Goal: Task Accomplishment & Management: Complete application form

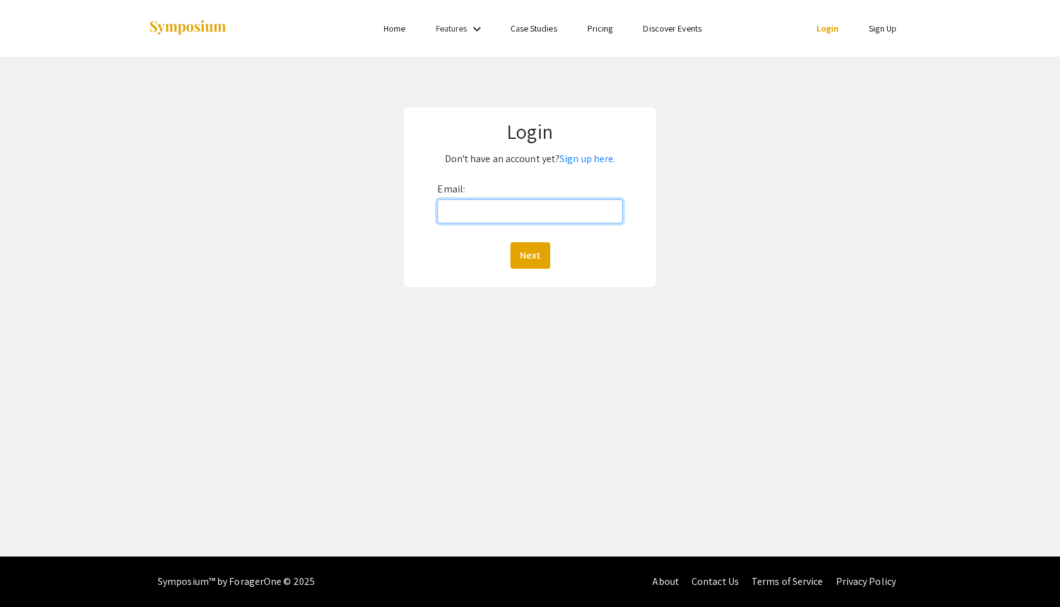
click at [533, 221] on input "Email:" at bounding box center [529, 211] width 185 height 24
type input "bj0019@mix.wvu.edu"
click at [541, 259] on button "Next" at bounding box center [531, 255] width 40 height 27
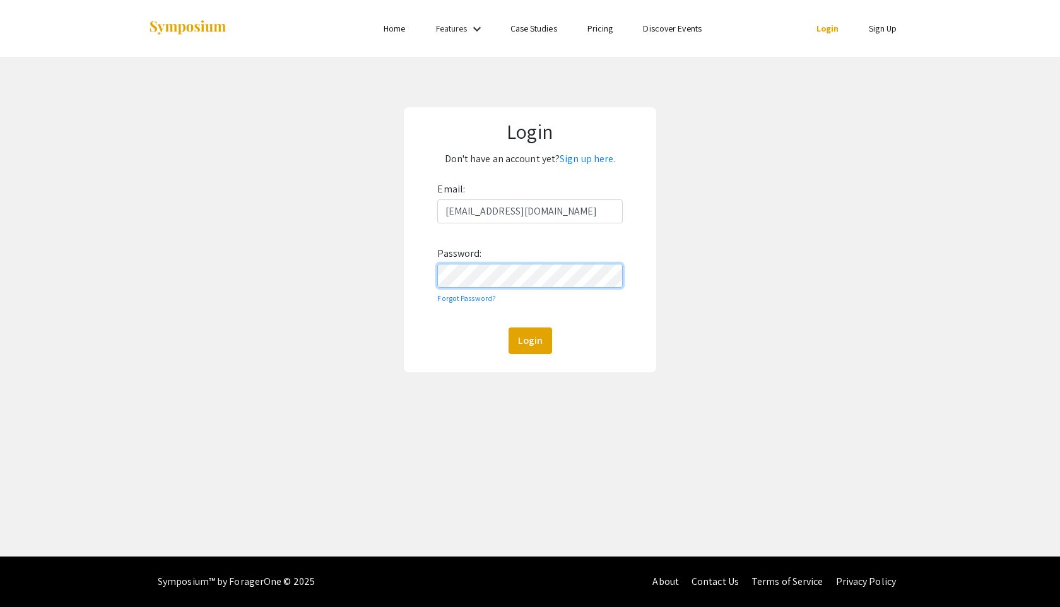
click at [509, 328] on button "Login" at bounding box center [531, 341] width 44 height 27
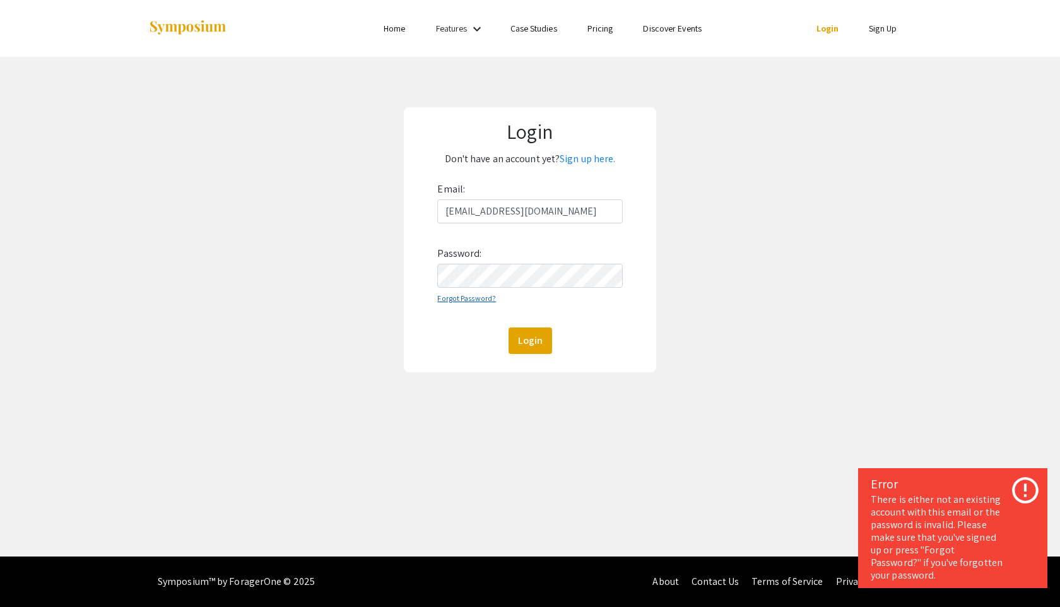
click at [448, 302] on link "Forgot Password?" at bounding box center [466, 298] width 59 height 9
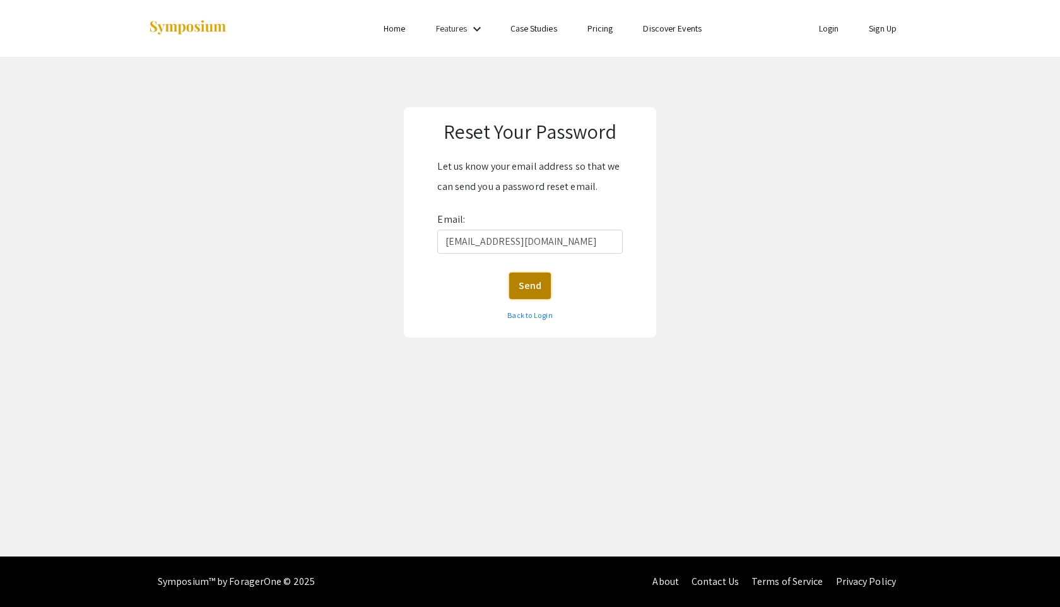
click at [540, 284] on button "Send" at bounding box center [530, 286] width 42 height 27
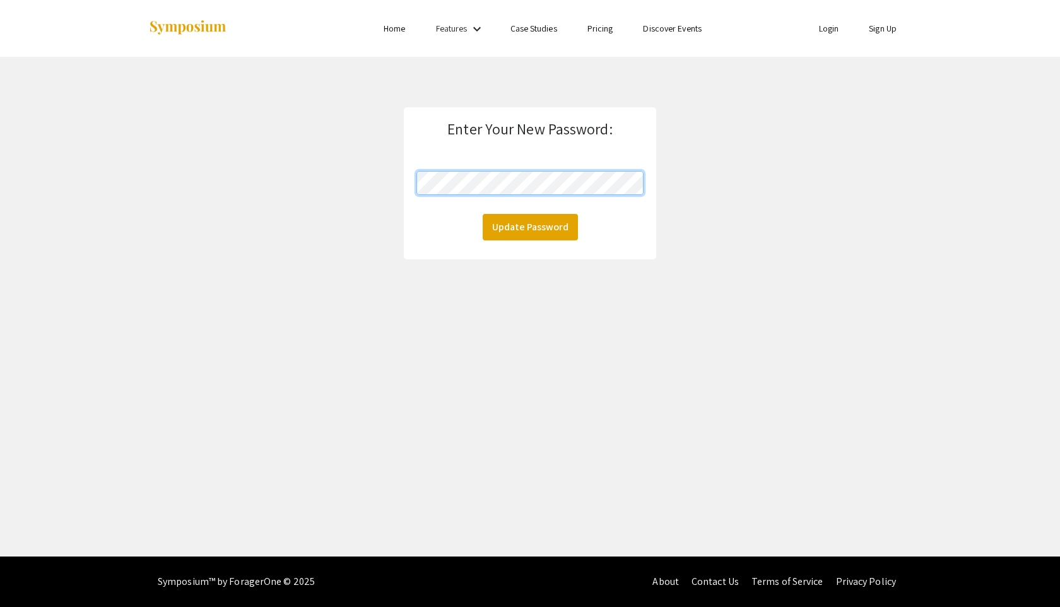
click button "Update Password" at bounding box center [530, 227] width 95 height 27
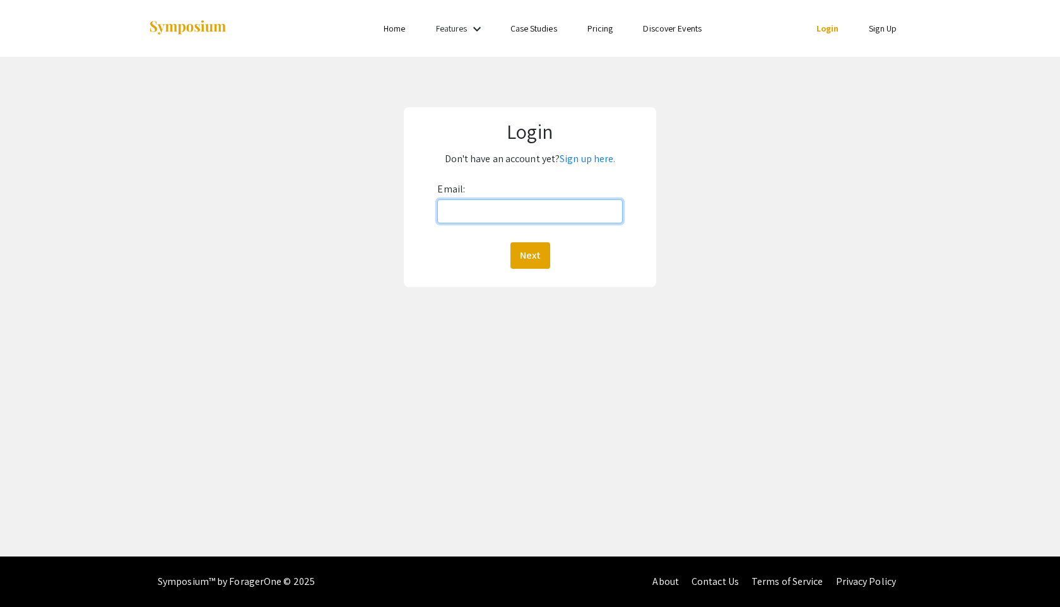
click at [551, 203] on input "Email:" at bounding box center [529, 211] width 185 height 24
type input "bj0019@mix.wvu.edu"
click at [541, 251] on button "Next" at bounding box center [531, 255] width 40 height 27
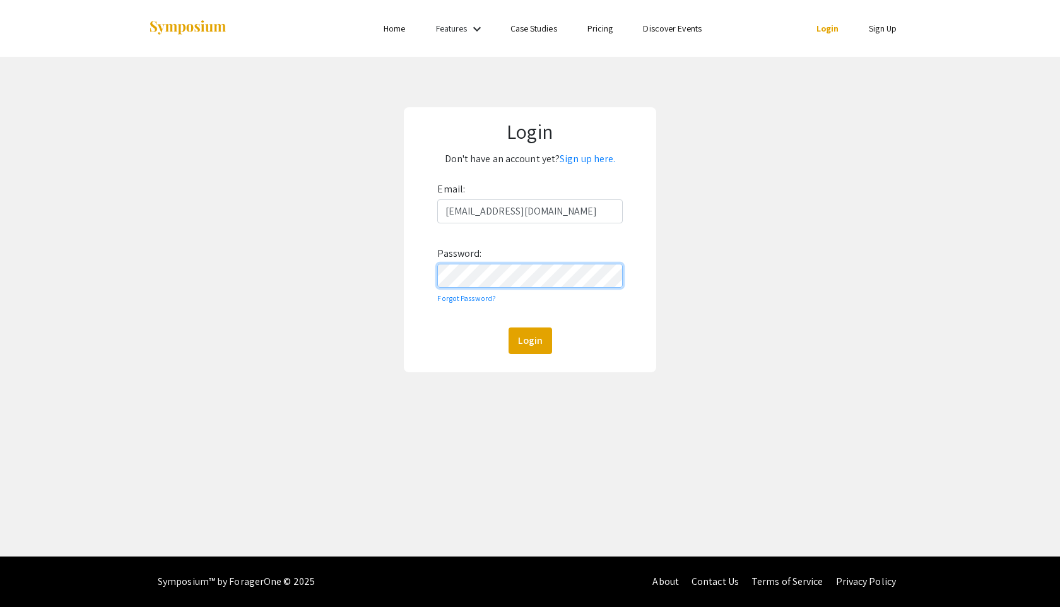
click at [509, 328] on button "Login" at bounding box center [531, 341] width 44 height 27
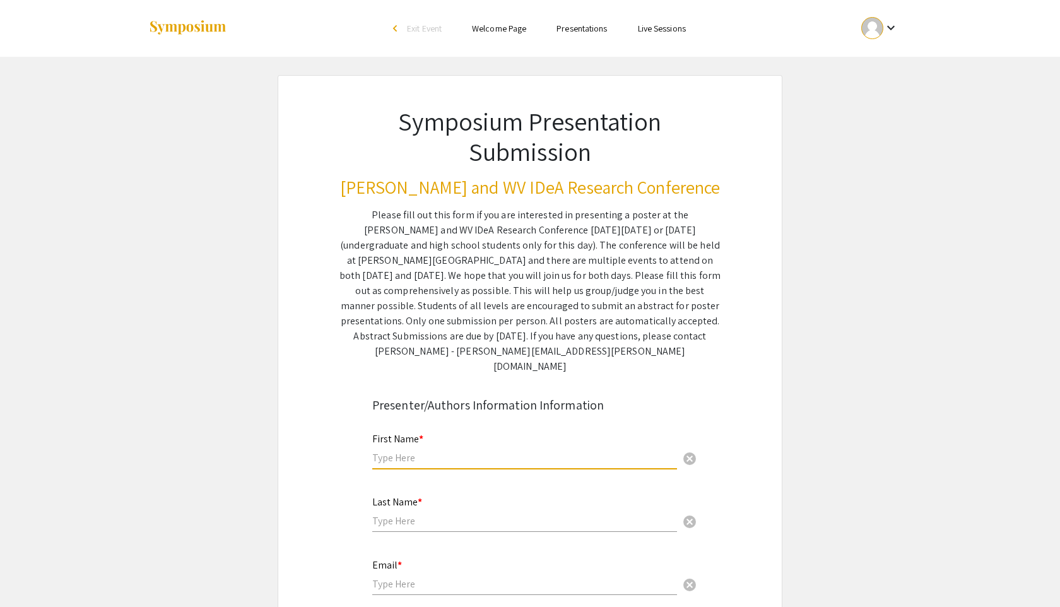
click at [486, 451] on input "text" at bounding box center [524, 457] width 305 height 13
type input "Bohye"
type input "Jeong"
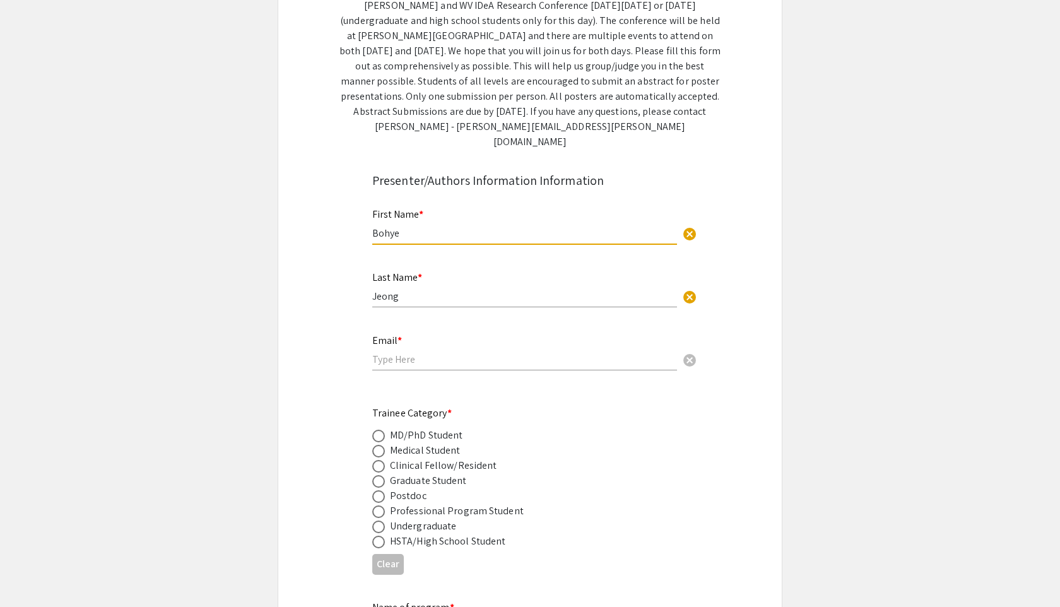
scroll to position [227, 0]
click at [510, 351] on input "email" at bounding box center [524, 357] width 305 height 13
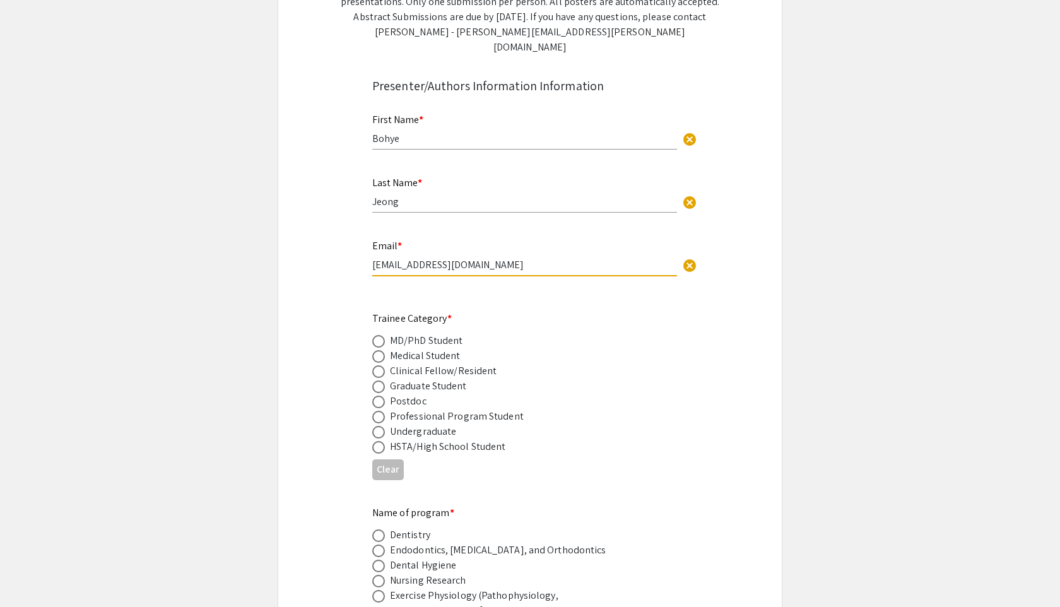
scroll to position [324, 0]
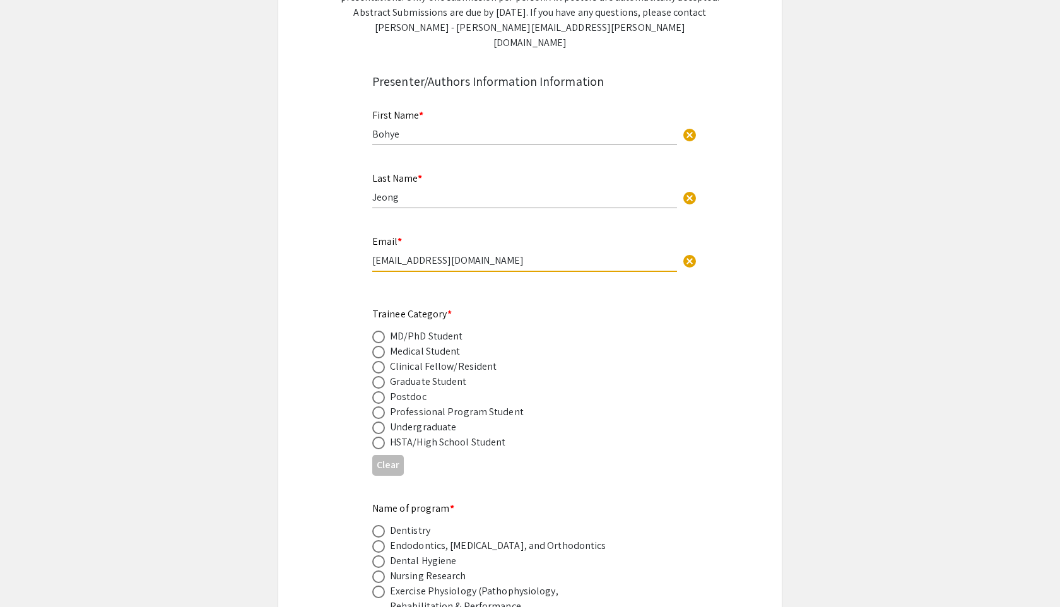
type input "bj0019@mix.wvu.edu"
click at [382, 376] on span at bounding box center [378, 382] width 13 height 13
click at [382, 376] on input "radio" at bounding box center [378, 382] width 13 height 13
radio input "true"
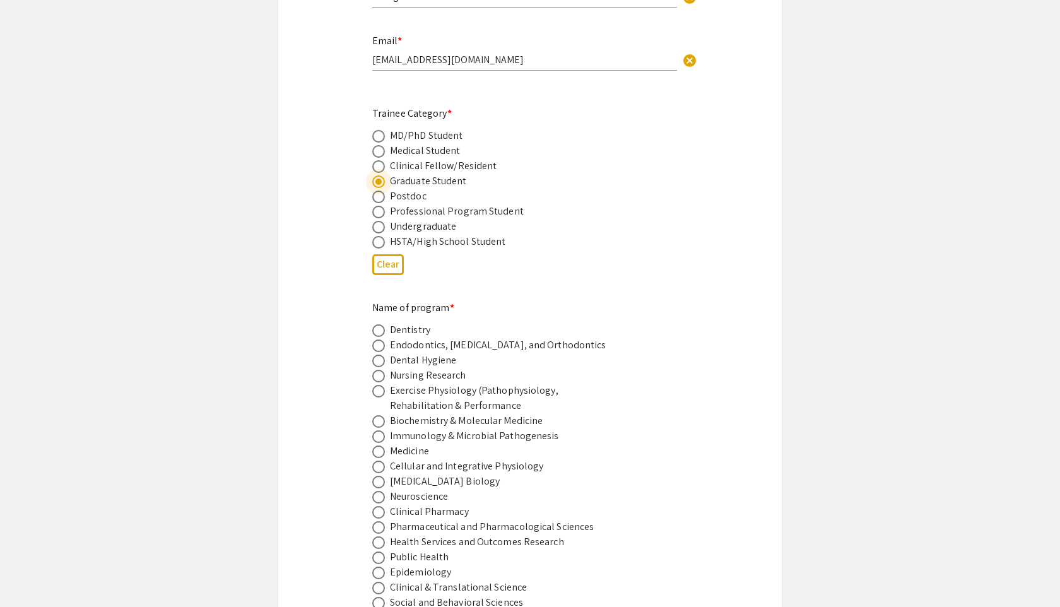
scroll to position [526, 0]
click at [382, 413] on span at bounding box center [378, 419] width 13 height 13
click at [382, 413] on input "radio" at bounding box center [378, 419] width 13 height 13
radio input "true"
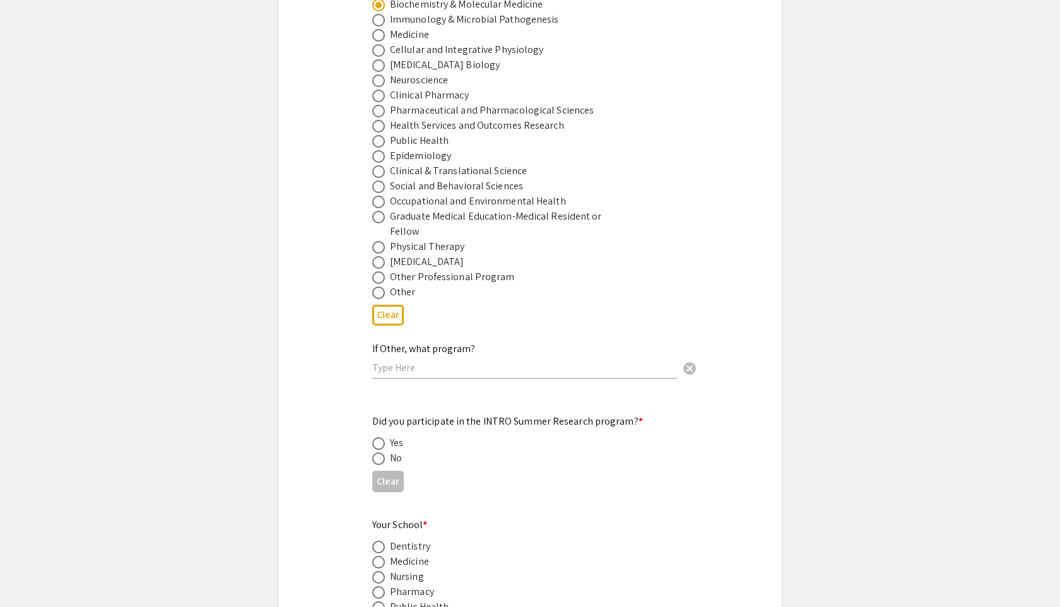
scroll to position [956, 0]
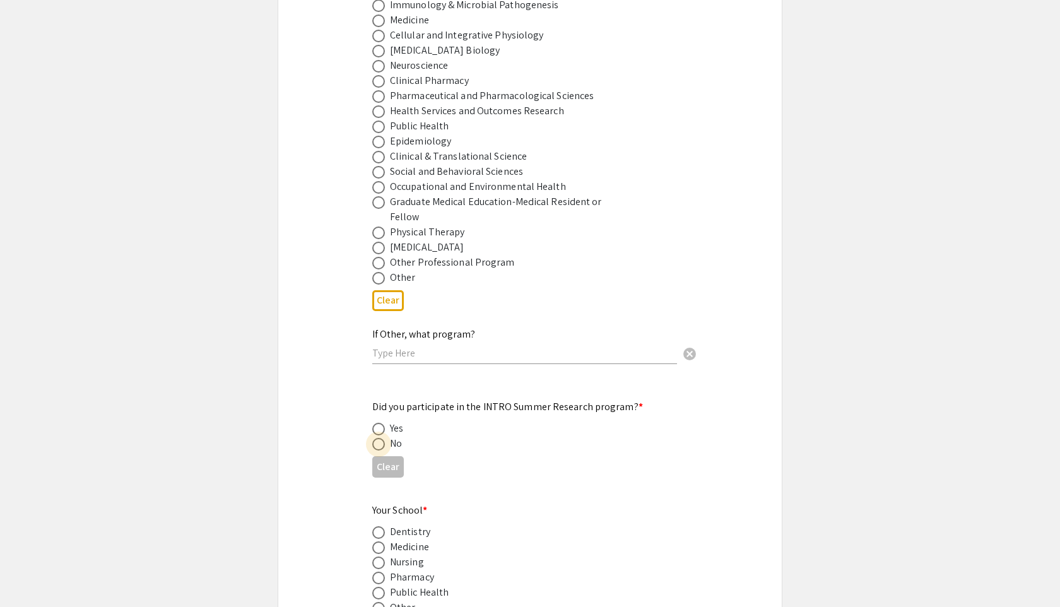
click at [378, 438] on span at bounding box center [378, 444] width 13 height 13
click at [378, 438] on input "radio" at bounding box center [378, 444] width 13 height 13
radio input "true"
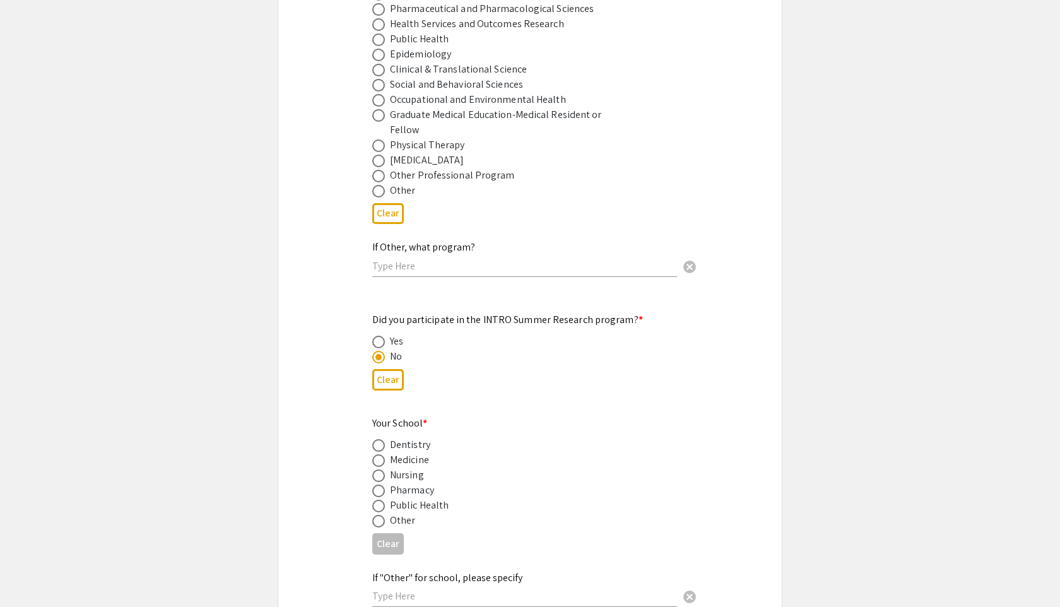
scroll to position [1044, 0]
click at [378, 453] on span at bounding box center [378, 459] width 13 height 13
click at [378, 453] on input "radio" at bounding box center [378, 459] width 13 height 13
radio input "true"
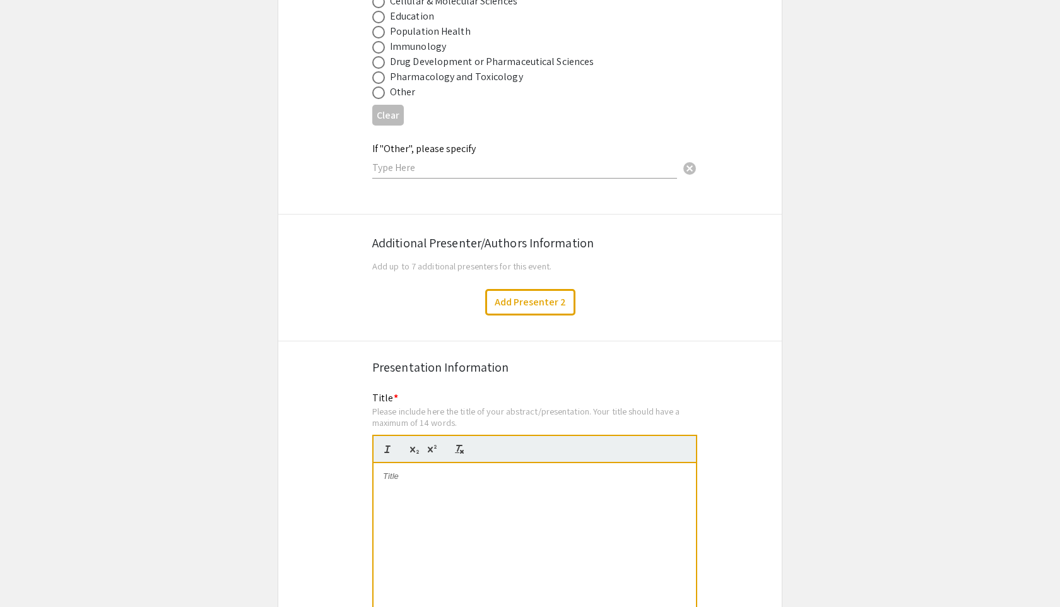
scroll to position [1960, 0]
click at [477, 495] on div at bounding box center [535, 555] width 323 height 189
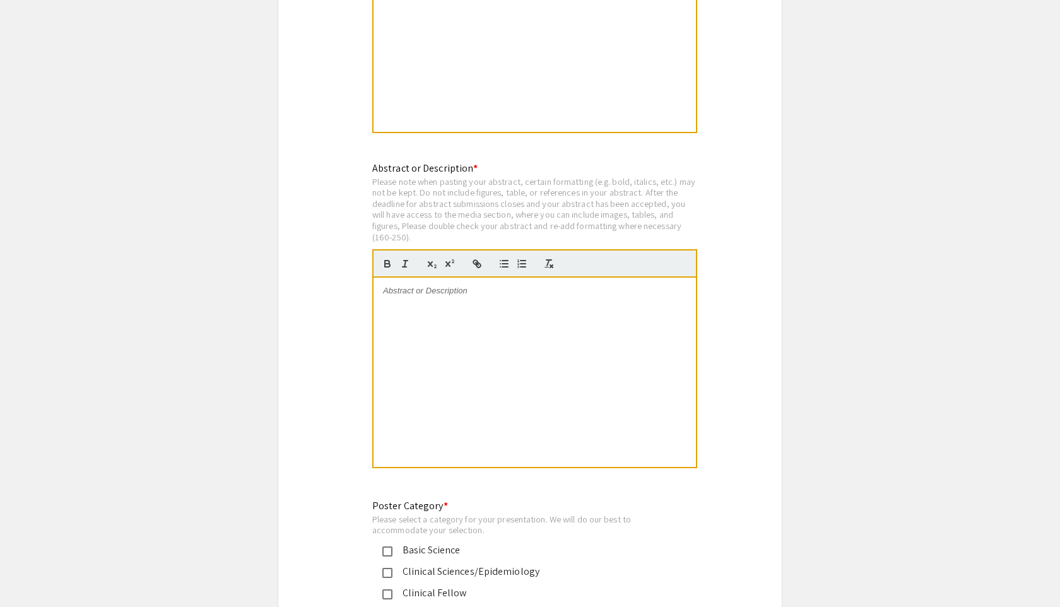
scroll to position [2546, 0]
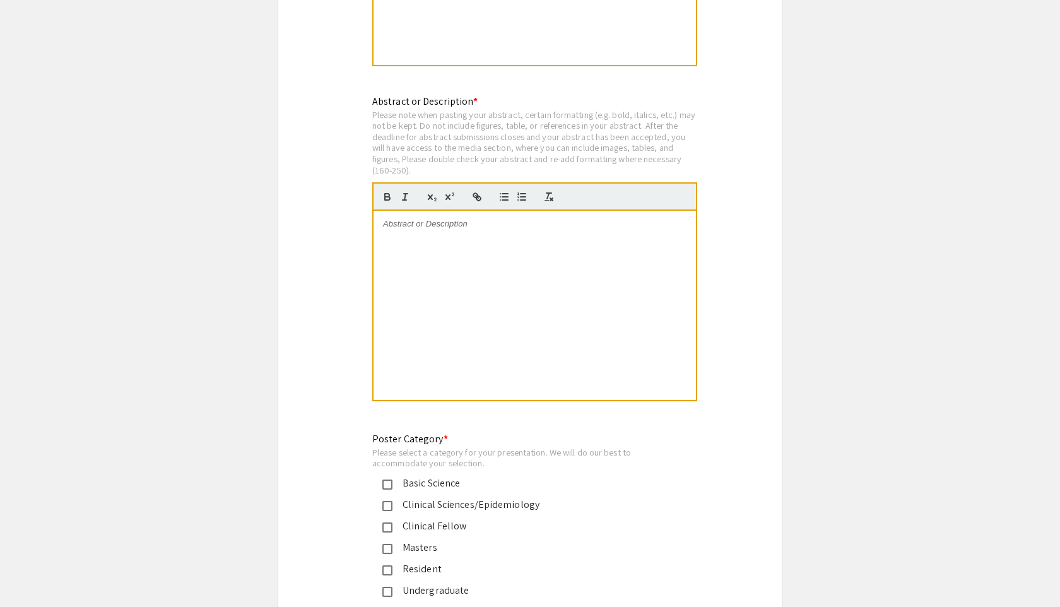
click at [390, 480] on mat-pseudo-checkbox at bounding box center [387, 485] width 10 height 10
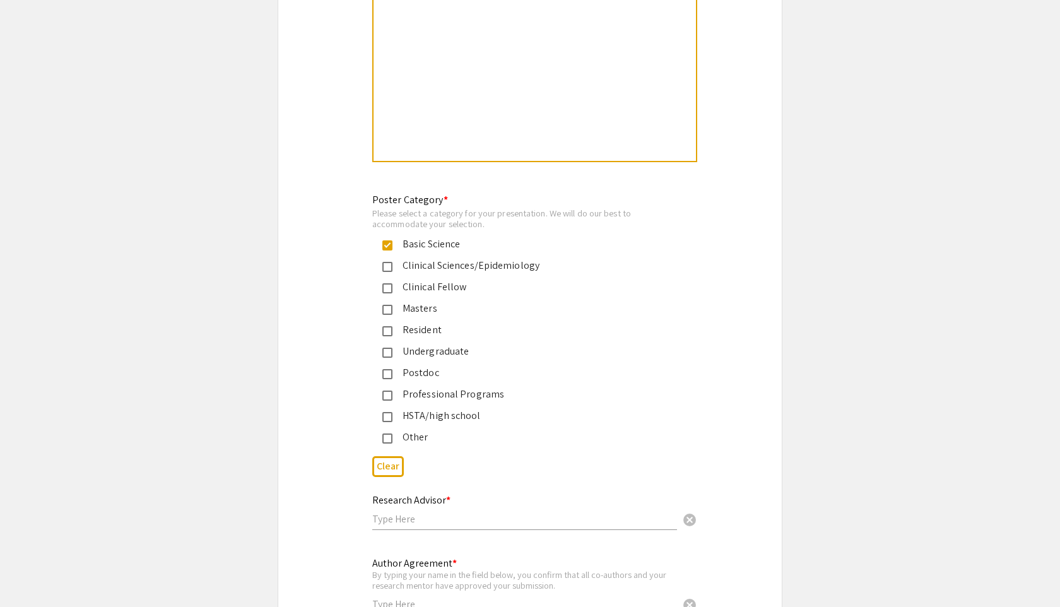
scroll to position [2786, 0]
click at [390, 516] on input "text" at bounding box center [524, 518] width 305 height 13
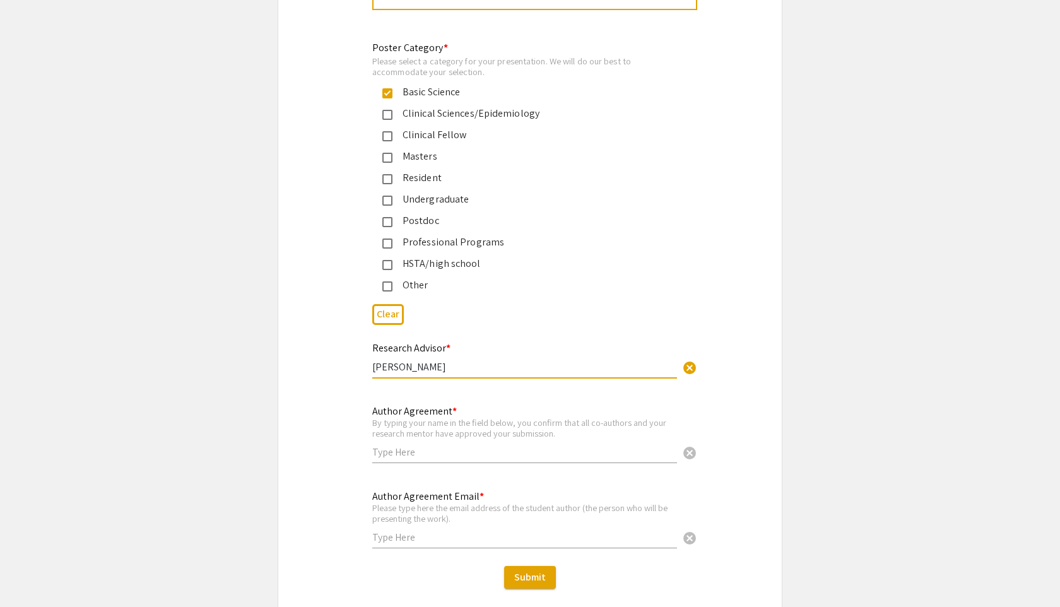
scroll to position [2939, 0]
type input "Peter Stoilov"
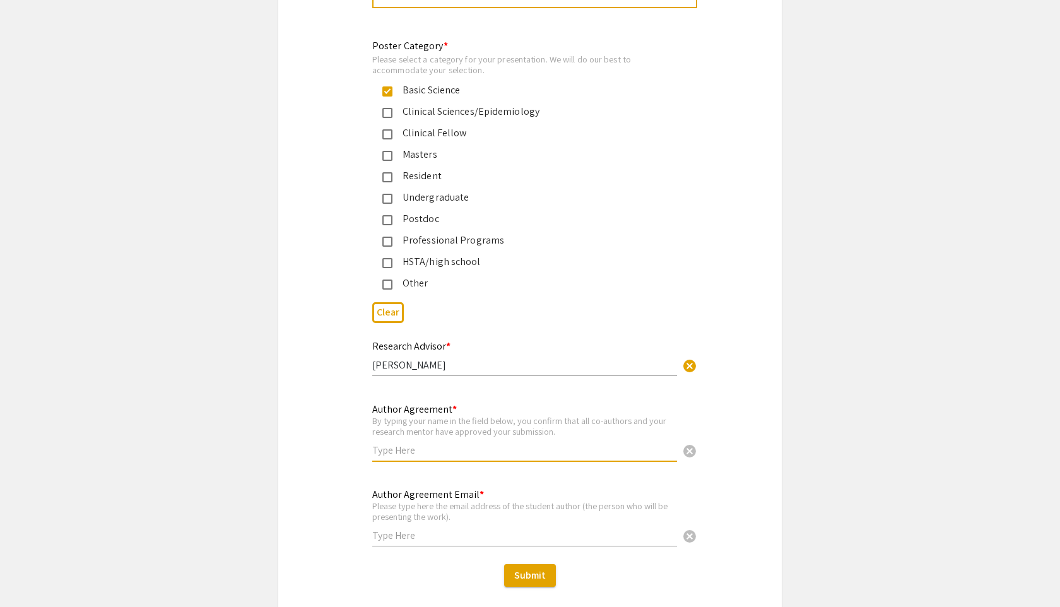
click at [427, 449] on input "text" at bounding box center [524, 450] width 305 height 13
type input "Bohye Jeong"
click at [432, 529] on input "text" at bounding box center [524, 535] width 305 height 13
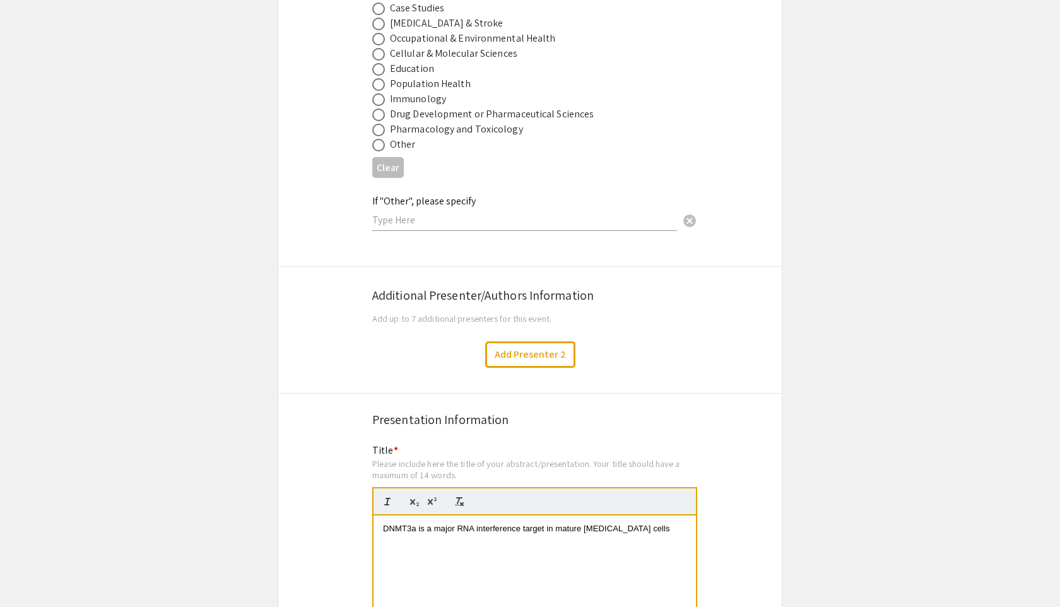
scroll to position [1907, 0]
type input "bj0019@mix.wvu.edu"
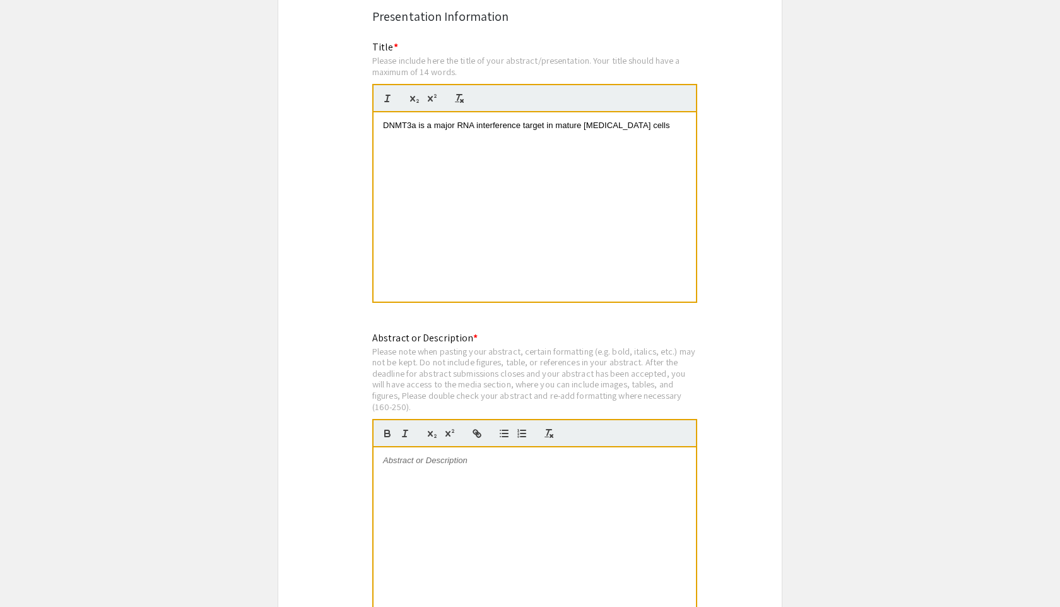
scroll to position [2340, 0]
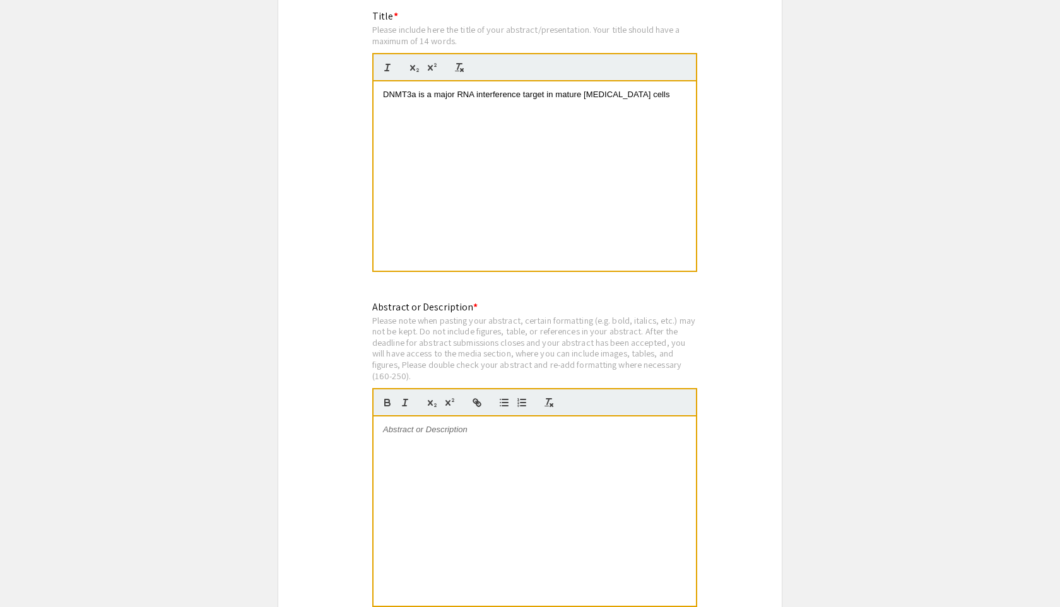
click at [452, 455] on div at bounding box center [535, 511] width 323 height 189
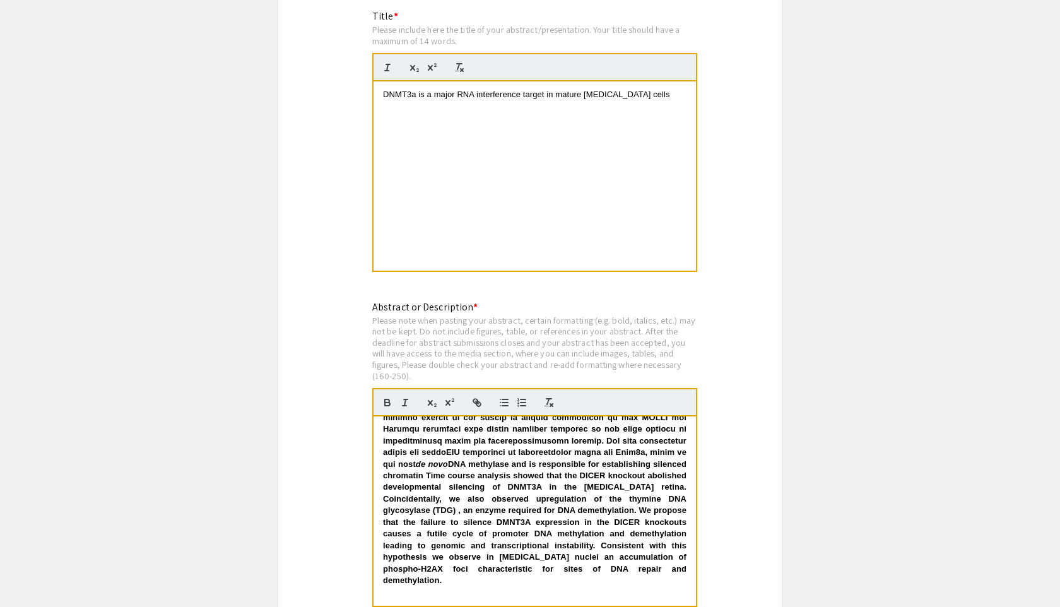
scroll to position [271, 0]
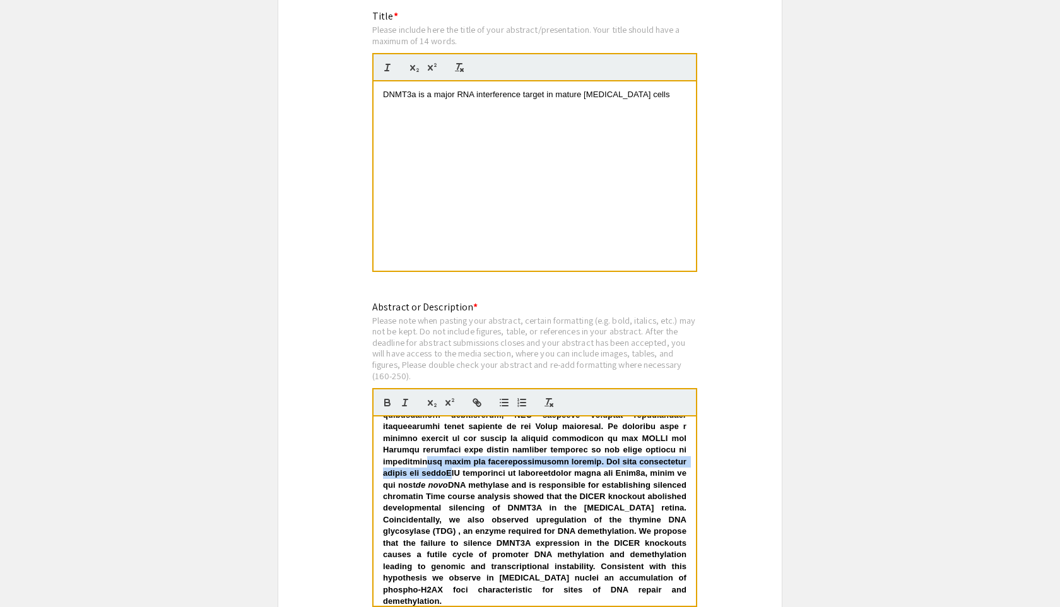
drag, startPoint x: 427, startPoint y: 455, endPoint x: 454, endPoint y: 465, distance: 28.1
click at [454, 463] on strong "de novo DNA methylase and is responsible for establishing silenced chromatin Ti…" at bounding box center [536, 380] width 306 height 452
click at [382, 397] on icon "button" at bounding box center [387, 402] width 11 height 11
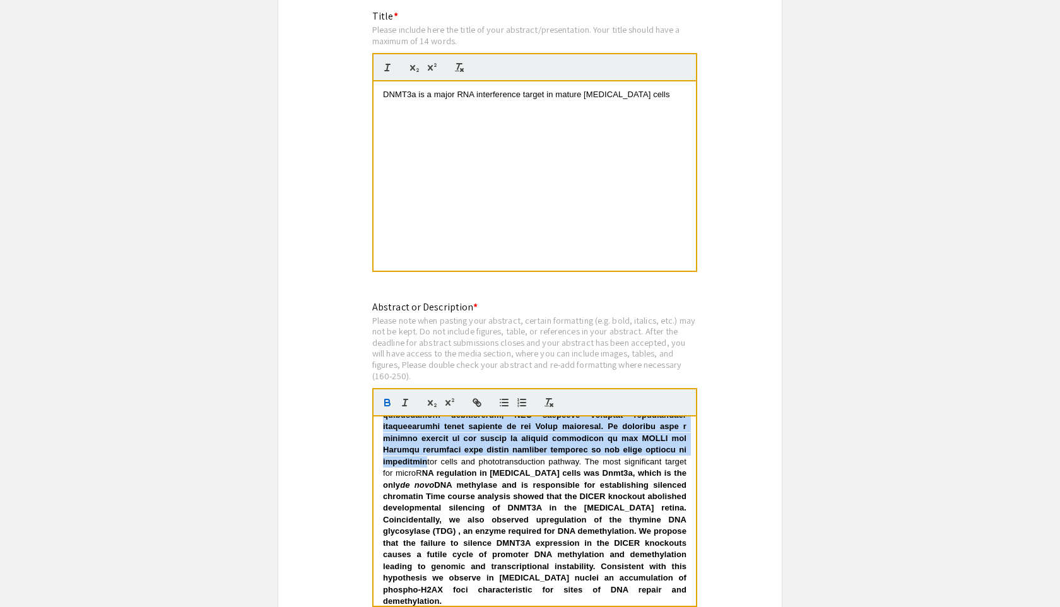
scroll to position [268, 0]
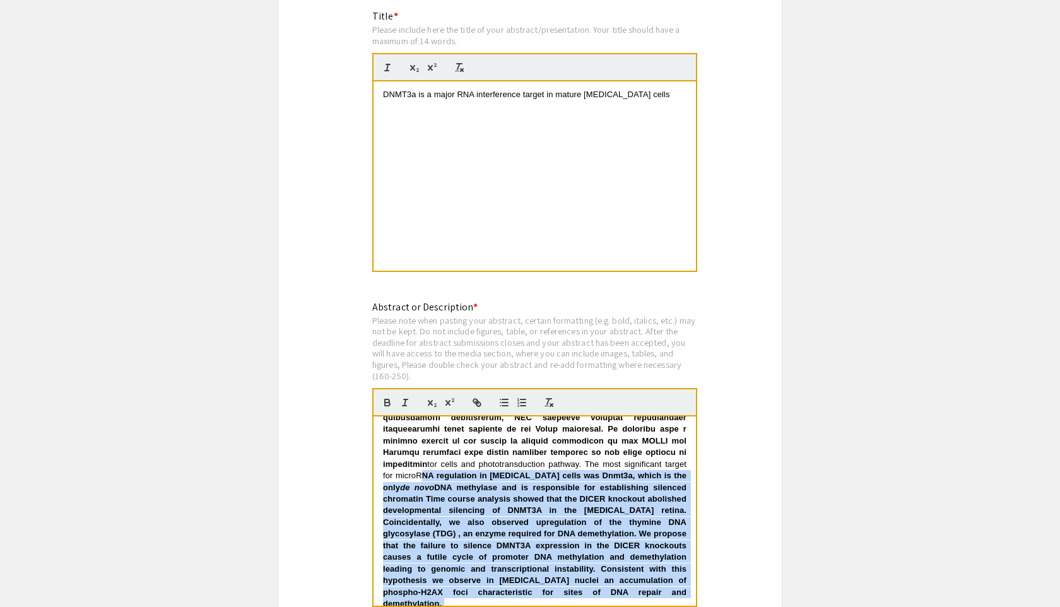
drag, startPoint x: 555, startPoint y: 587, endPoint x: 427, endPoint y: 467, distance: 175.5
click at [426, 467] on p "tor cells and phototransduction pathway. The most significant target for microR…" at bounding box center [535, 383] width 304 height 454
click at [386, 397] on icon "button" at bounding box center [387, 402] width 11 height 11
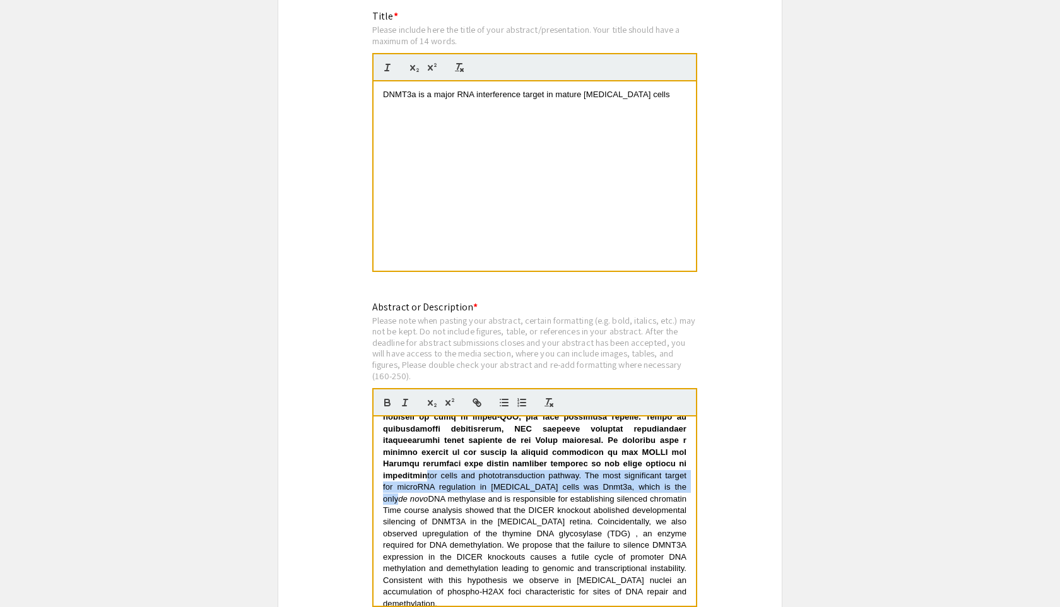
click at [593, 547] on span "DNA methylase and is responsible for establishing silenced chromatin Time cours…" at bounding box center [536, 551] width 306 height 114
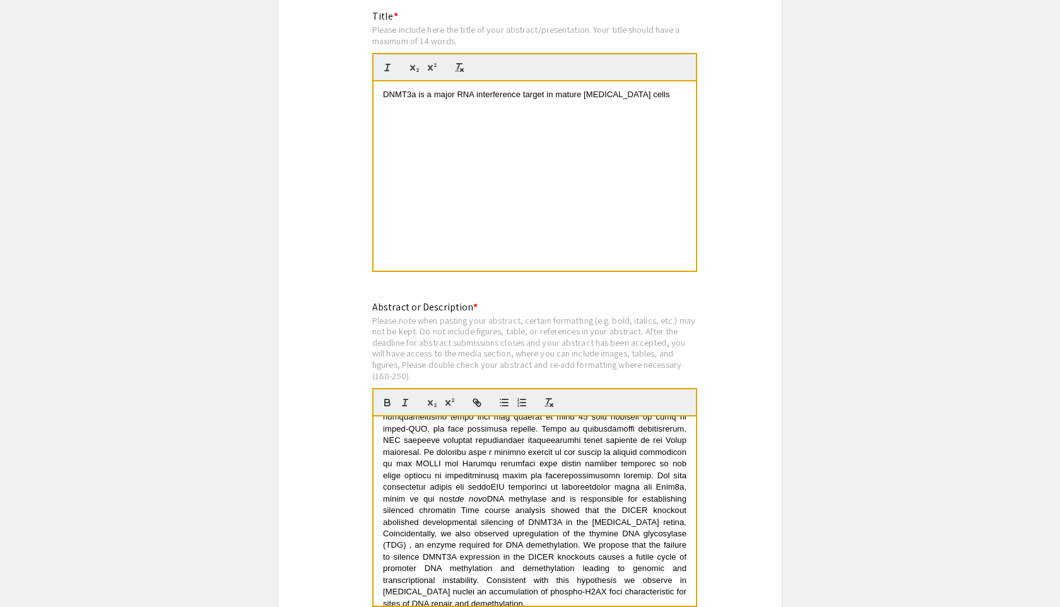
scroll to position [0, 0]
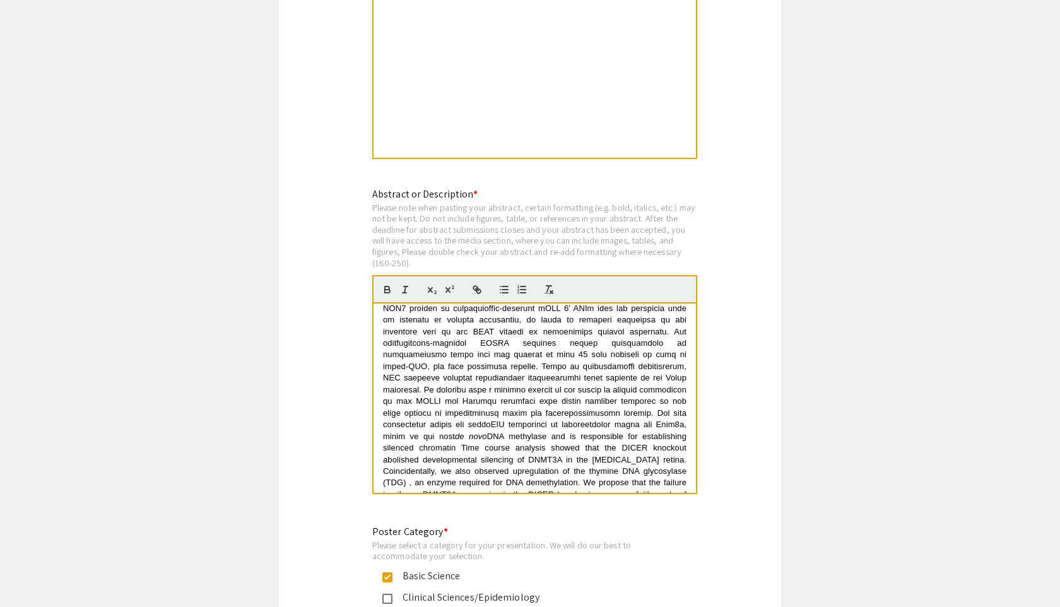
scroll to position [234, 0]
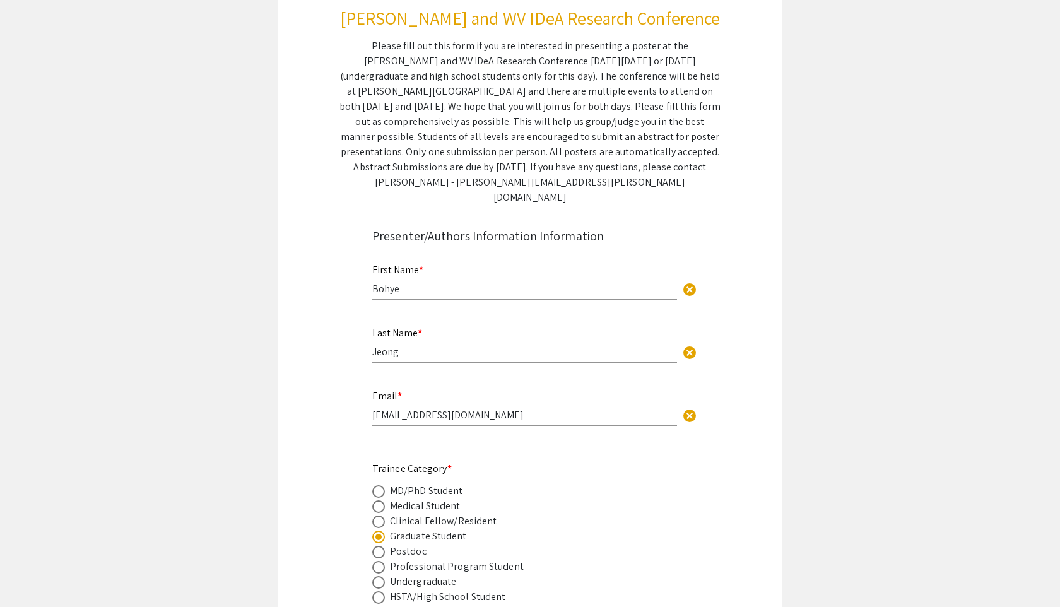
scroll to position [0, 0]
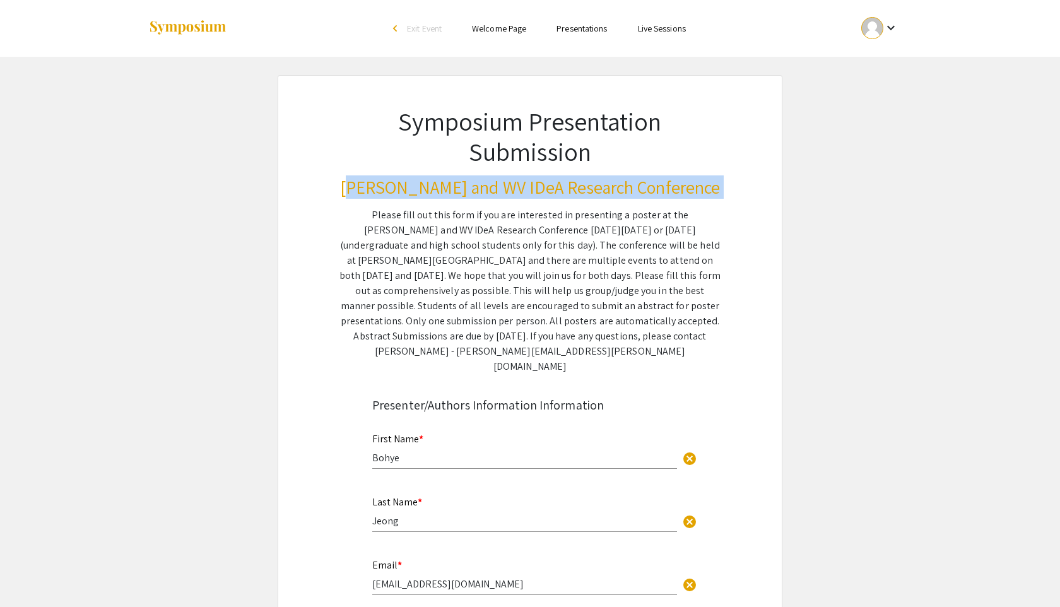
drag, startPoint x: 374, startPoint y: 186, endPoint x: 676, endPoint y: 198, distance: 302.6
click at [677, 198] on h3 "Van Liere and WV IDeA Research Conference" at bounding box center [530, 187] width 381 height 21
drag, startPoint x: 694, startPoint y: 191, endPoint x: 367, endPoint y: 176, distance: 327.9
click at [365, 177] on h3 "Van Liere and WV IDeA Research Conference" at bounding box center [530, 187] width 381 height 21
copy h3 "Van Liere and WV IDeA Research Conference"
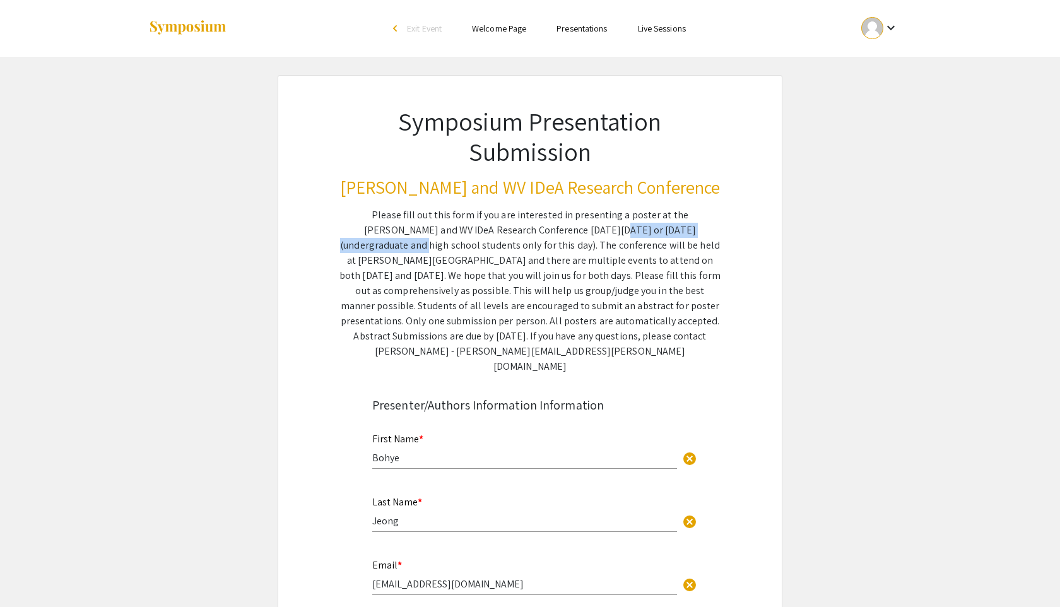
drag, startPoint x: 501, startPoint y: 230, endPoint x: 644, endPoint y: 234, distance: 143.3
click at [645, 234] on div "Please fill out this form if you are interested in presenting a poster at the V…" at bounding box center [530, 291] width 381 height 167
copy div "October 17 or Saturday, October 18"
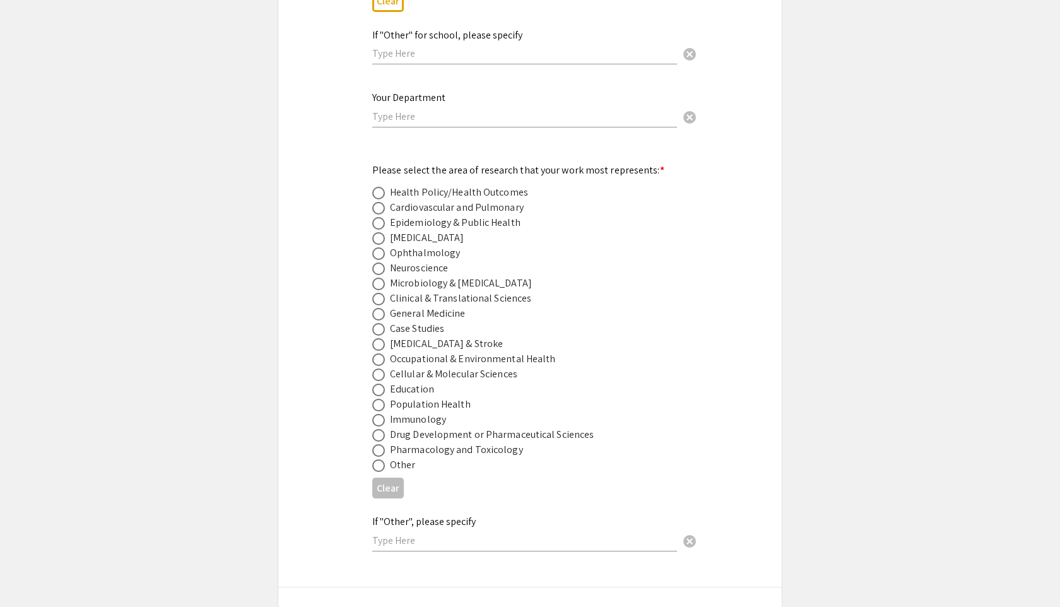
scroll to position [1587, 0]
click at [379, 246] on span at bounding box center [378, 252] width 13 height 13
click at [379, 246] on input "radio" at bounding box center [378, 252] width 13 height 13
radio input "true"
click at [339, 285] on div "Symposium Presentation Submission Van Liere and WV IDeA Research Conference Ple…" at bounding box center [530, 229] width 505 height 3482
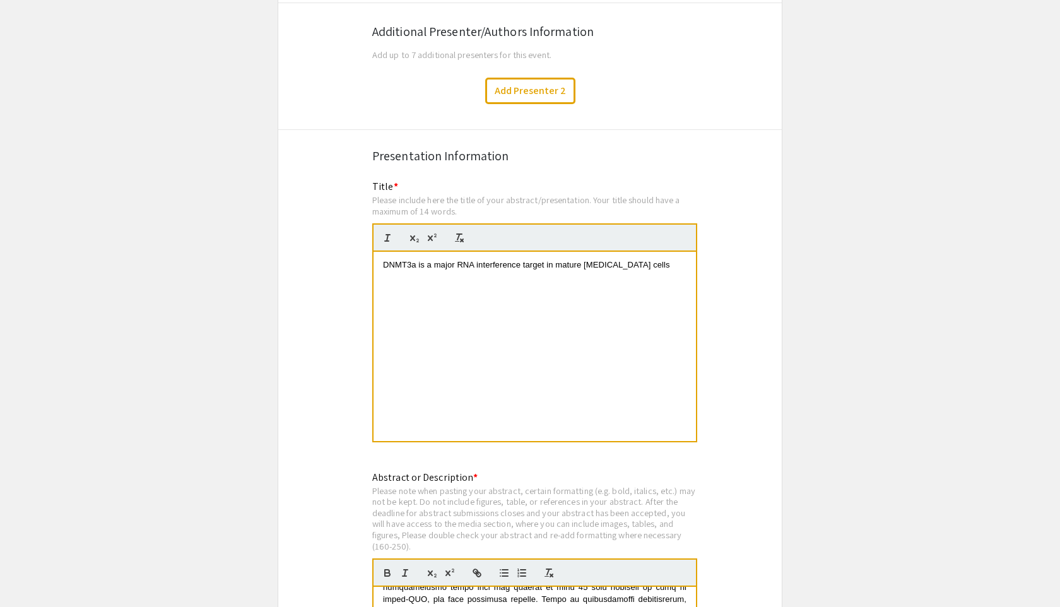
scroll to position [2145, 0]
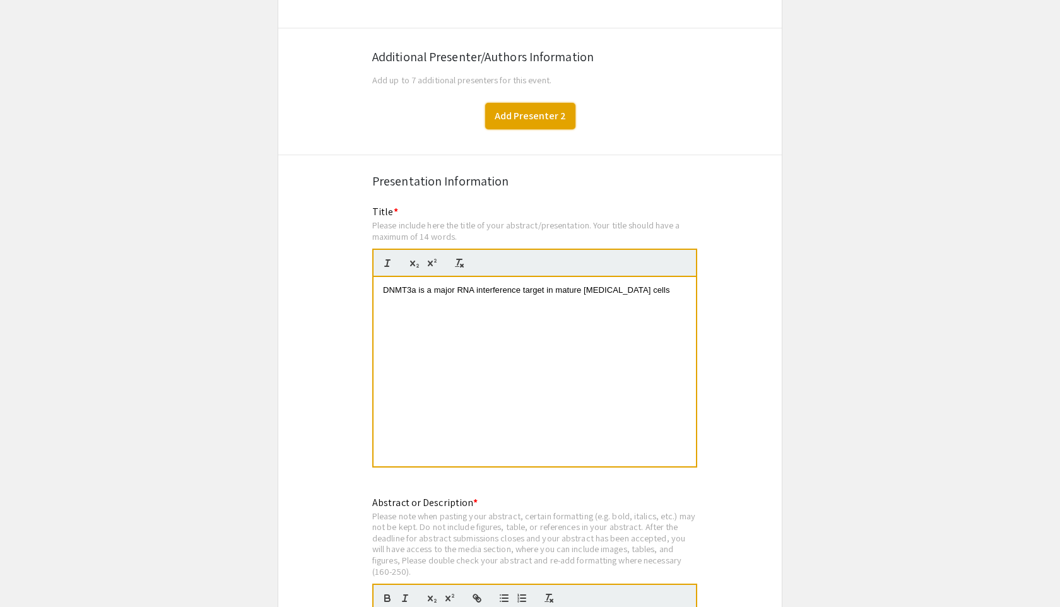
click at [497, 110] on button "Add Presenter 2" at bounding box center [530, 116] width 90 height 27
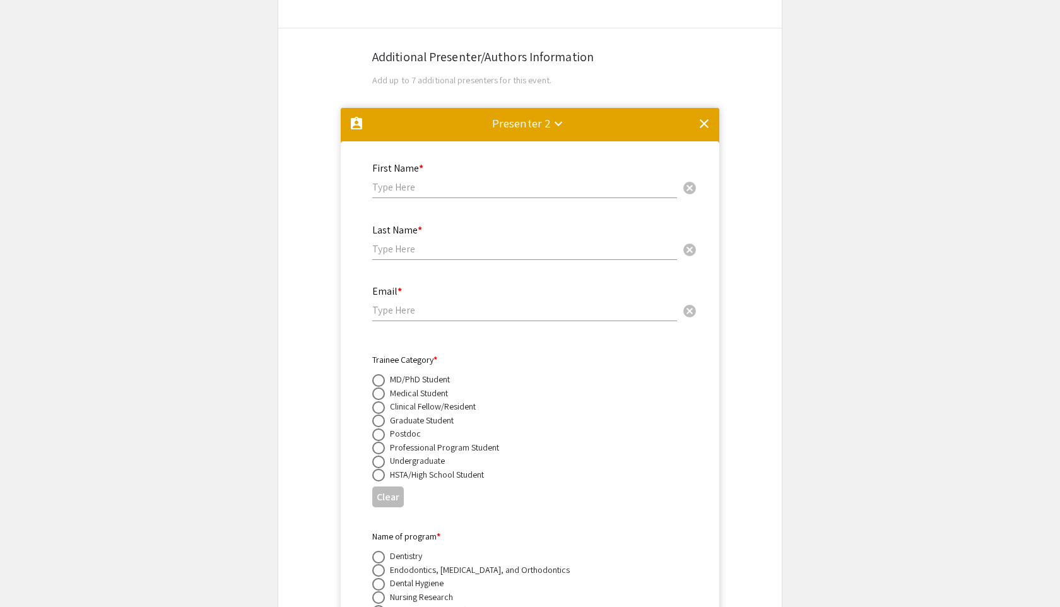
scroll to position [2244, 0]
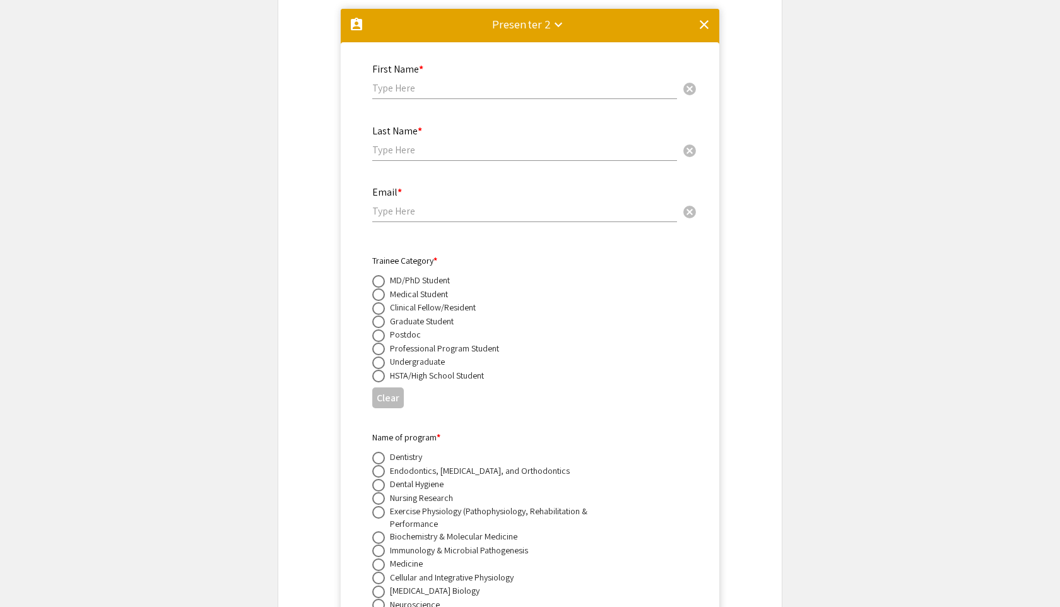
click at [698, 21] on mat-icon "clear" at bounding box center [704, 24] width 15 height 15
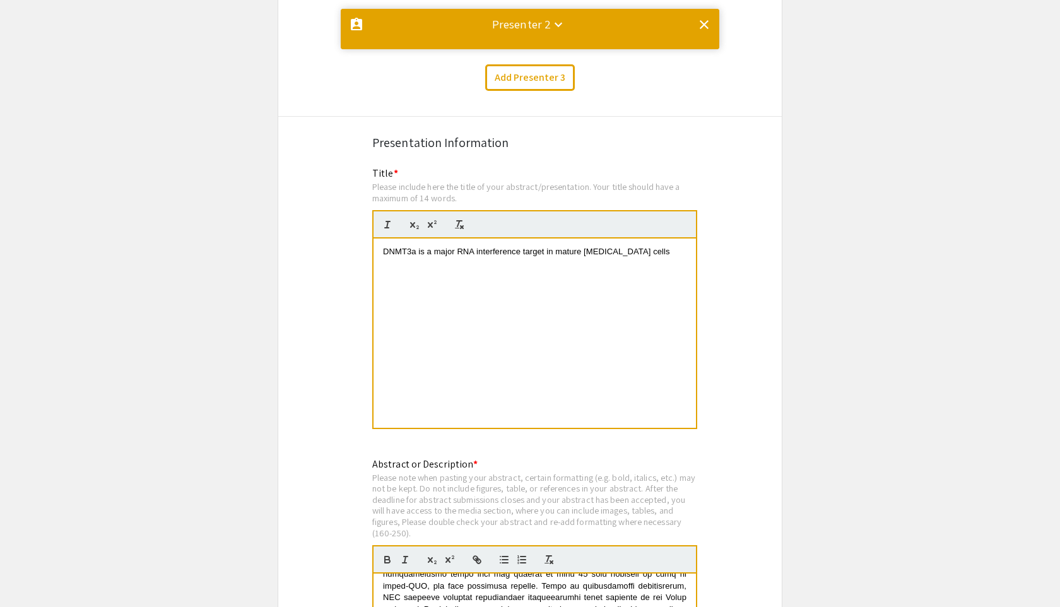
scroll to position [0, 0]
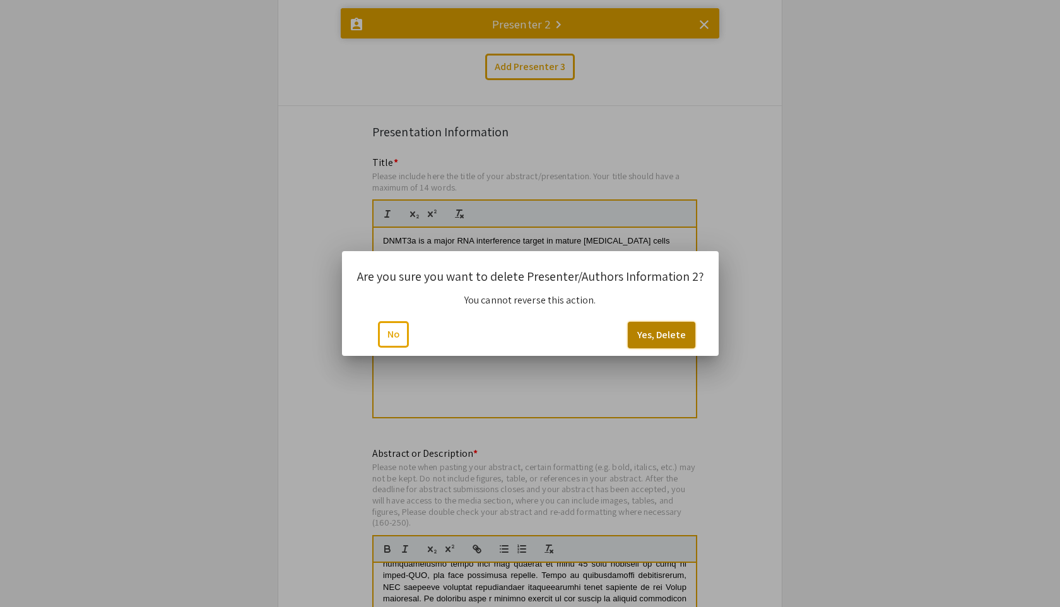
click at [654, 328] on button "Yes, Delete" at bounding box center [662, 335] width 68 height 27
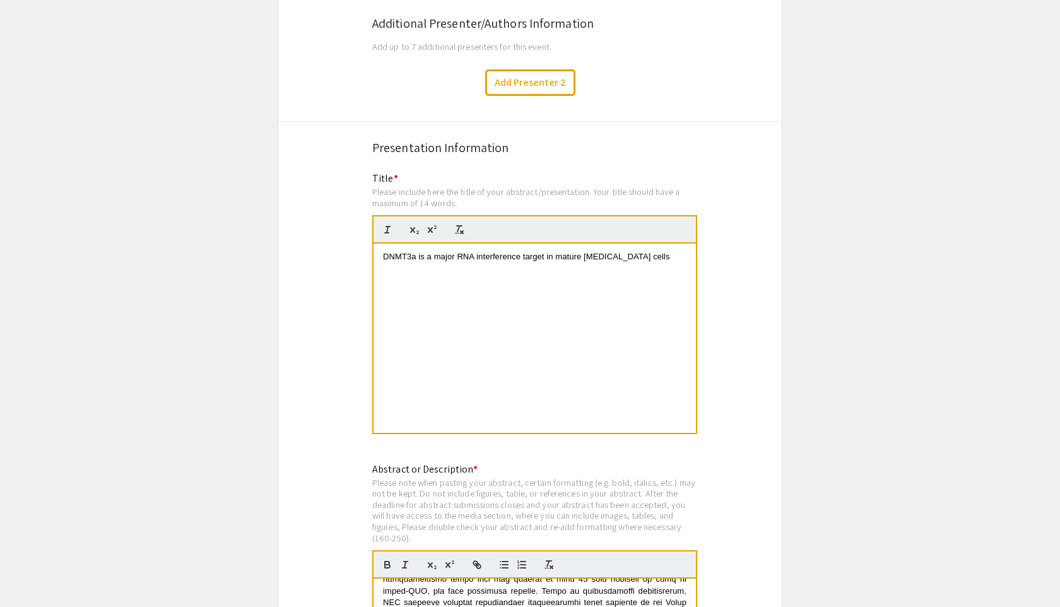
scroll to position [2179, 0]
click at [676, 274] on div "DNMT3a is a major RNA interference target in mature photoreceptor cells" at bounding box center [535, 337] width 323 height 189
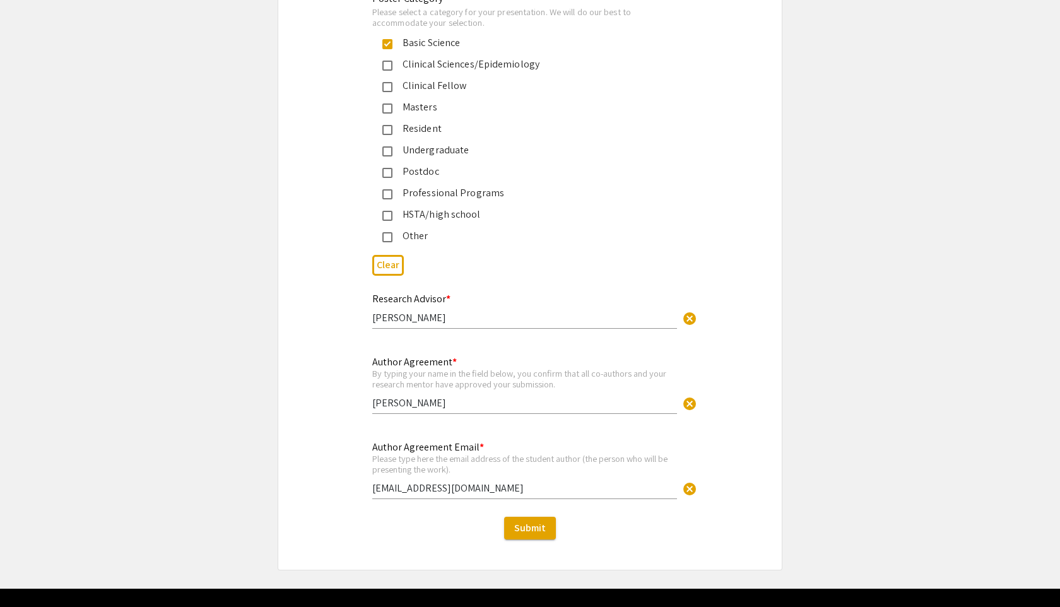
scroll to position [3012, 0]
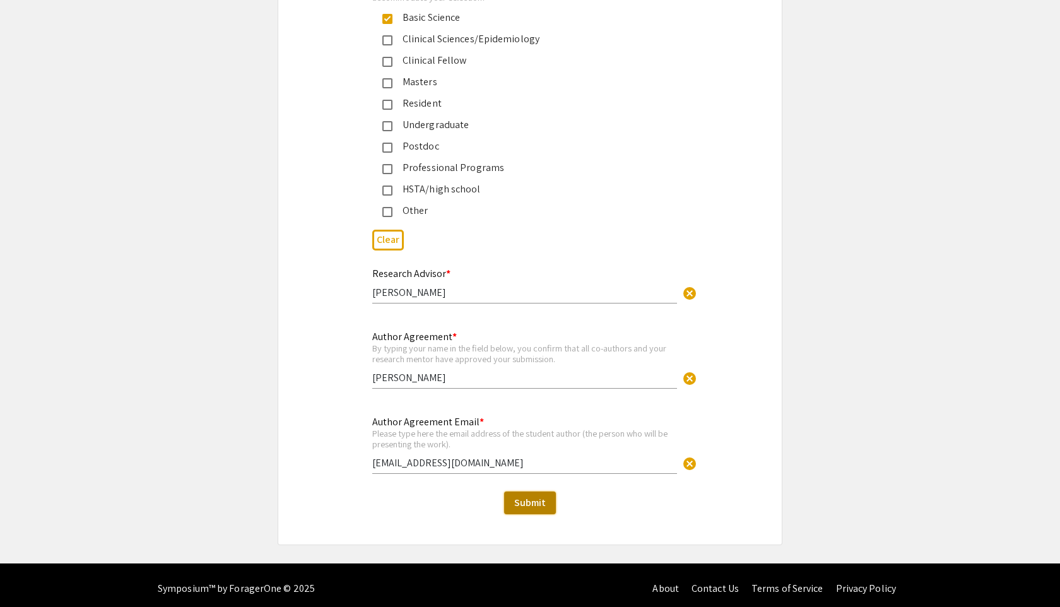
click at [554, 492] on button "Submit" at bounding box center [530, 503] width 52 height 23
